Goal: Information Seeking & Learning: Understand process/instructions

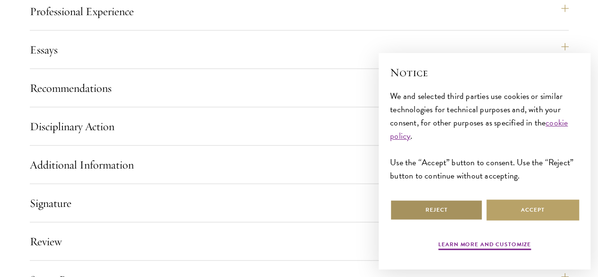
click at [434, 199] on button "Reject" at bounding box center [436, 209] width 93 height 21
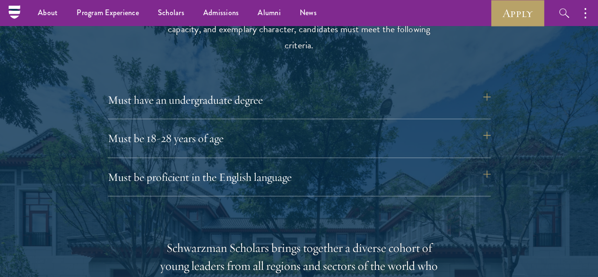
scroll to position [1154, 0]
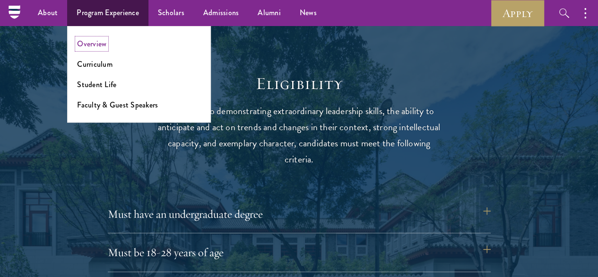
click at [94, 48] on link "Overview" at bounding box center [91, 43] width 29 height 11
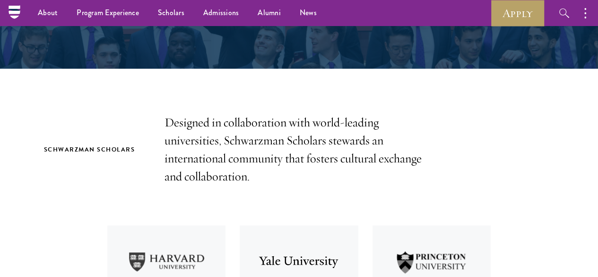
scroll to position [213, 0]
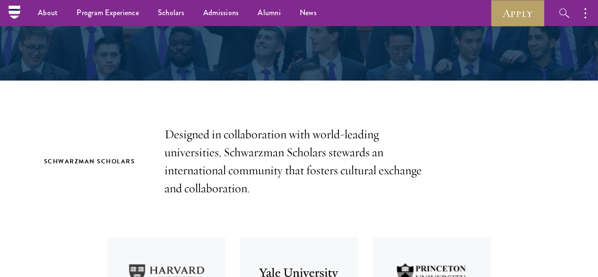
drag, startPoint x: 592, startPoint y: 27, endPoint x: 598, endPoint y: 16, distance: 13.3
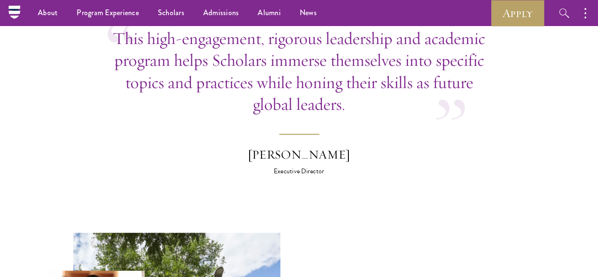
scroll to position [2859, 0]
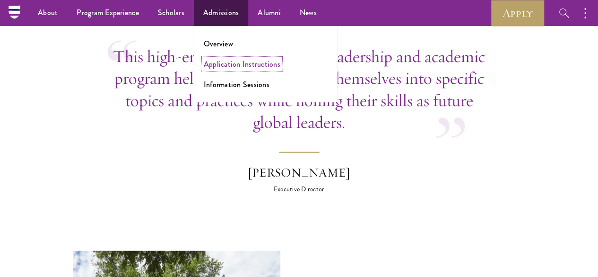
click at [220, 63] on link "Application Instructions" at bounding box center [242, 64] width 77 height 11
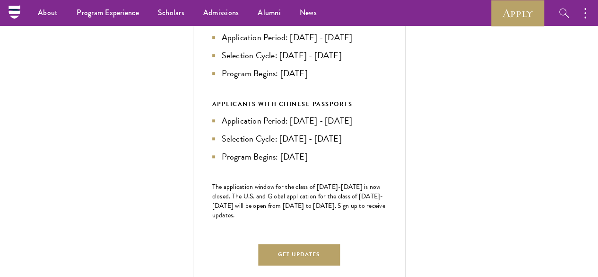
scroll to position [390, 0]
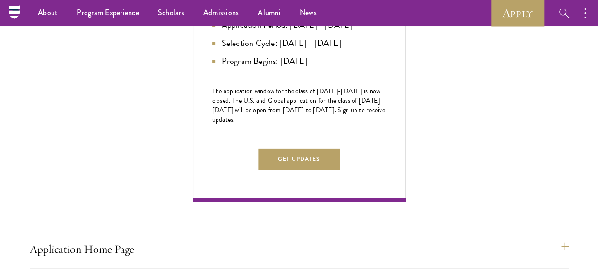
scroll to position [438, 0]
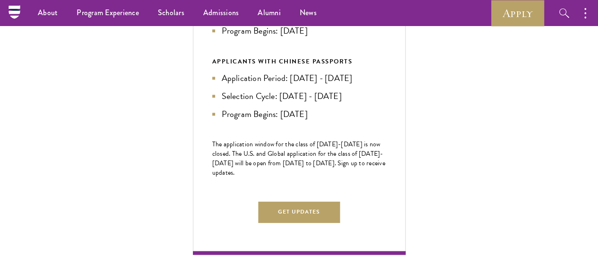
drag, startPoint x: 562, startPoint y: 61, endPoint x: 570, endPoint y: 47, distance: 16.1
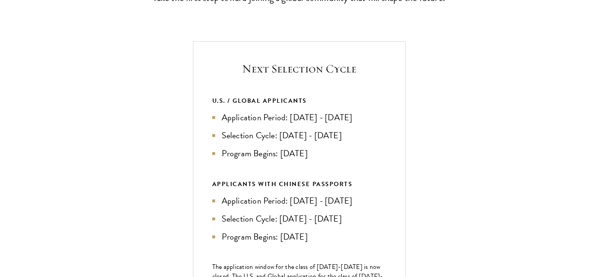
scroll to position [323, 0]
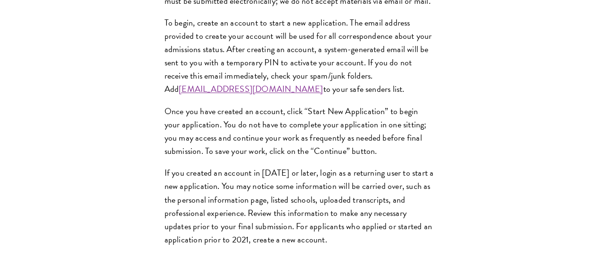
scroll to position [795, 0]
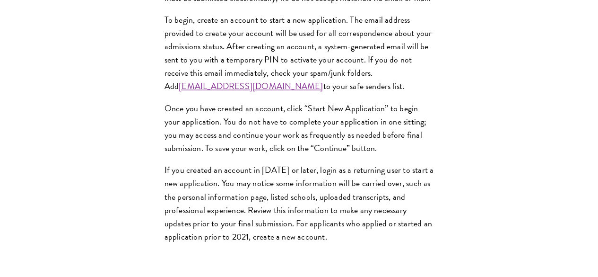
drag, startPoint x: 585, startPoint y: 101, endPoint x: 603, endPoint y: 66, distance: 38.9
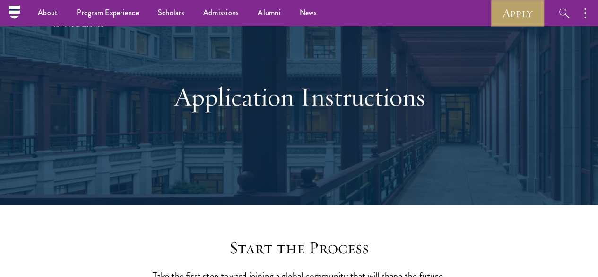
scroll to position [0, 0]
